Goal: Transaction & Acquisition: Purchase product/service

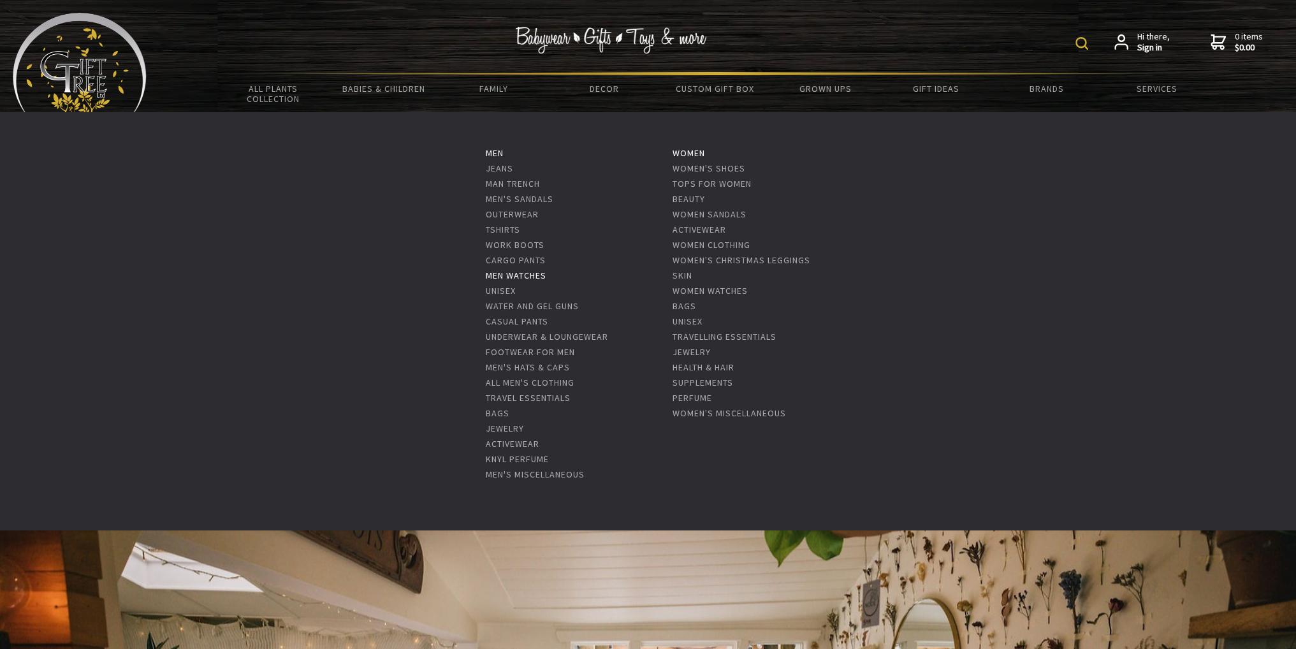
click at [518, 275] on link "Men Watches" at bounding box center [516, 275] width 61 height 11
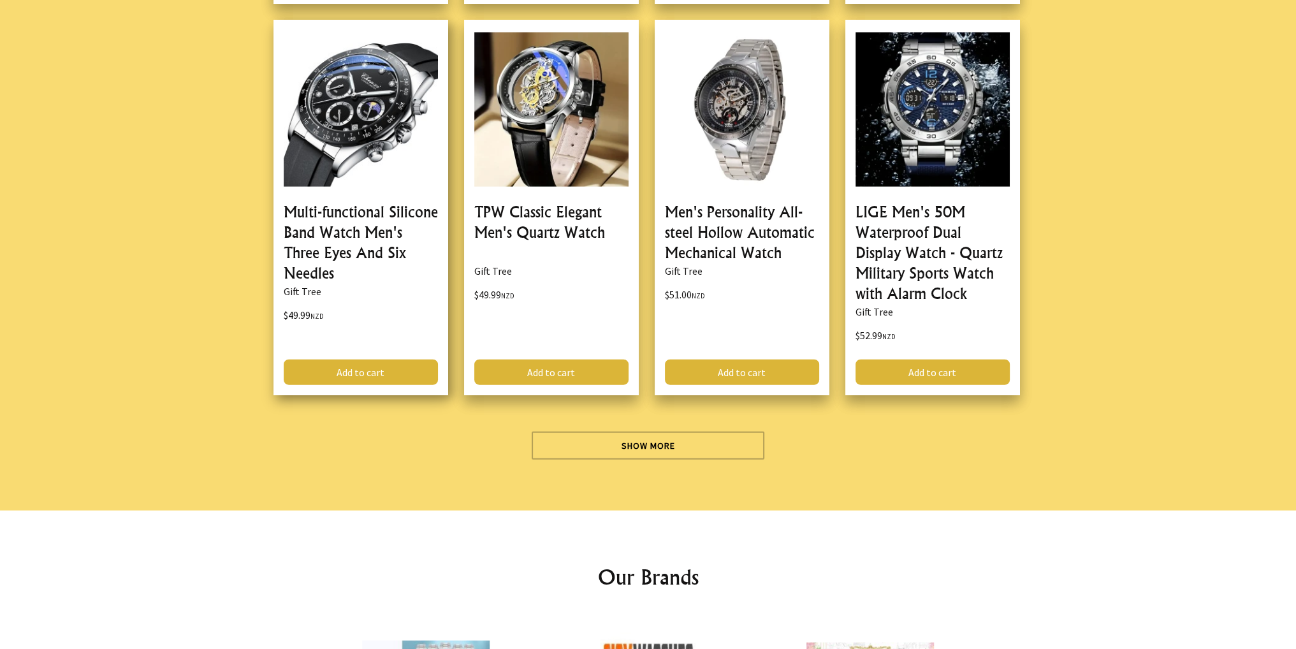
scroll to position [3825, 0]
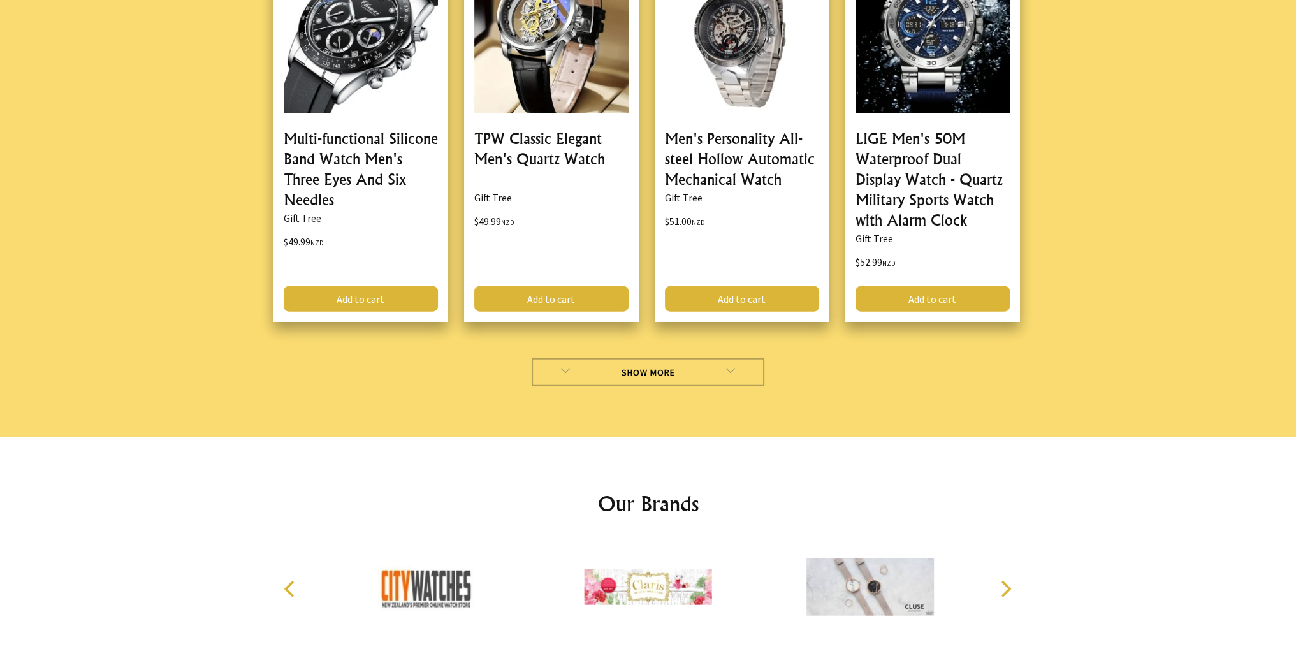
click at [619, 365] on link "Show More" at bounding box center [648, 372] width 233 height 28
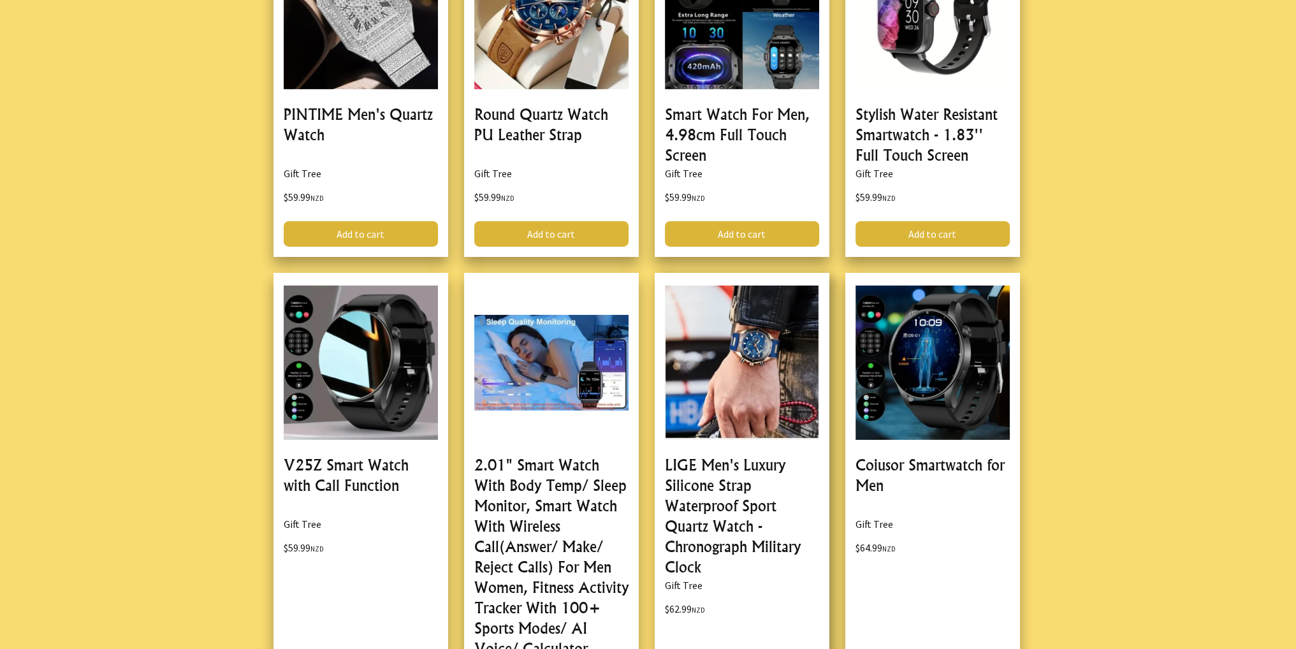
scroll to position [5674, 0]
